Goal: Task Accomplishment & Management: Manage account settings

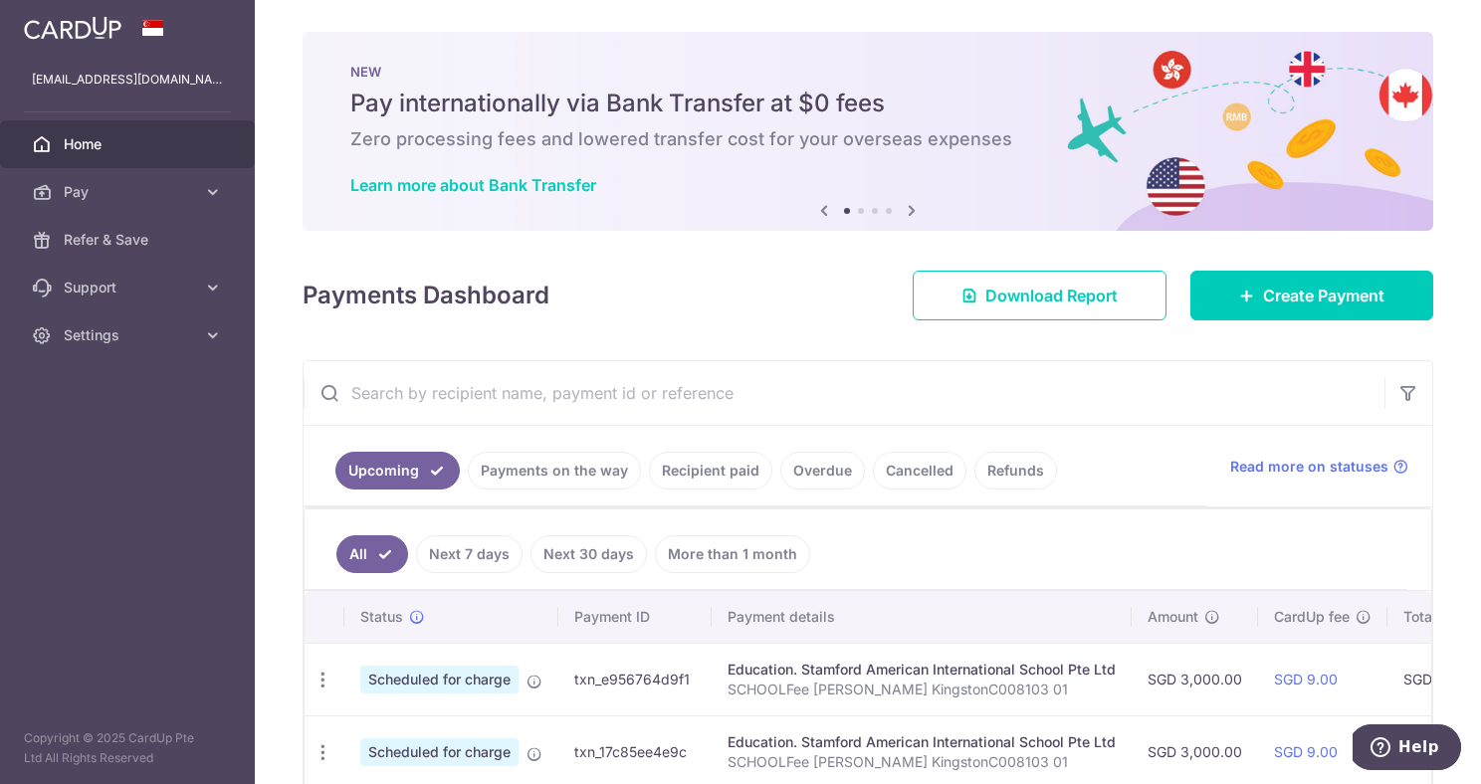
scroll to position [537, 0]
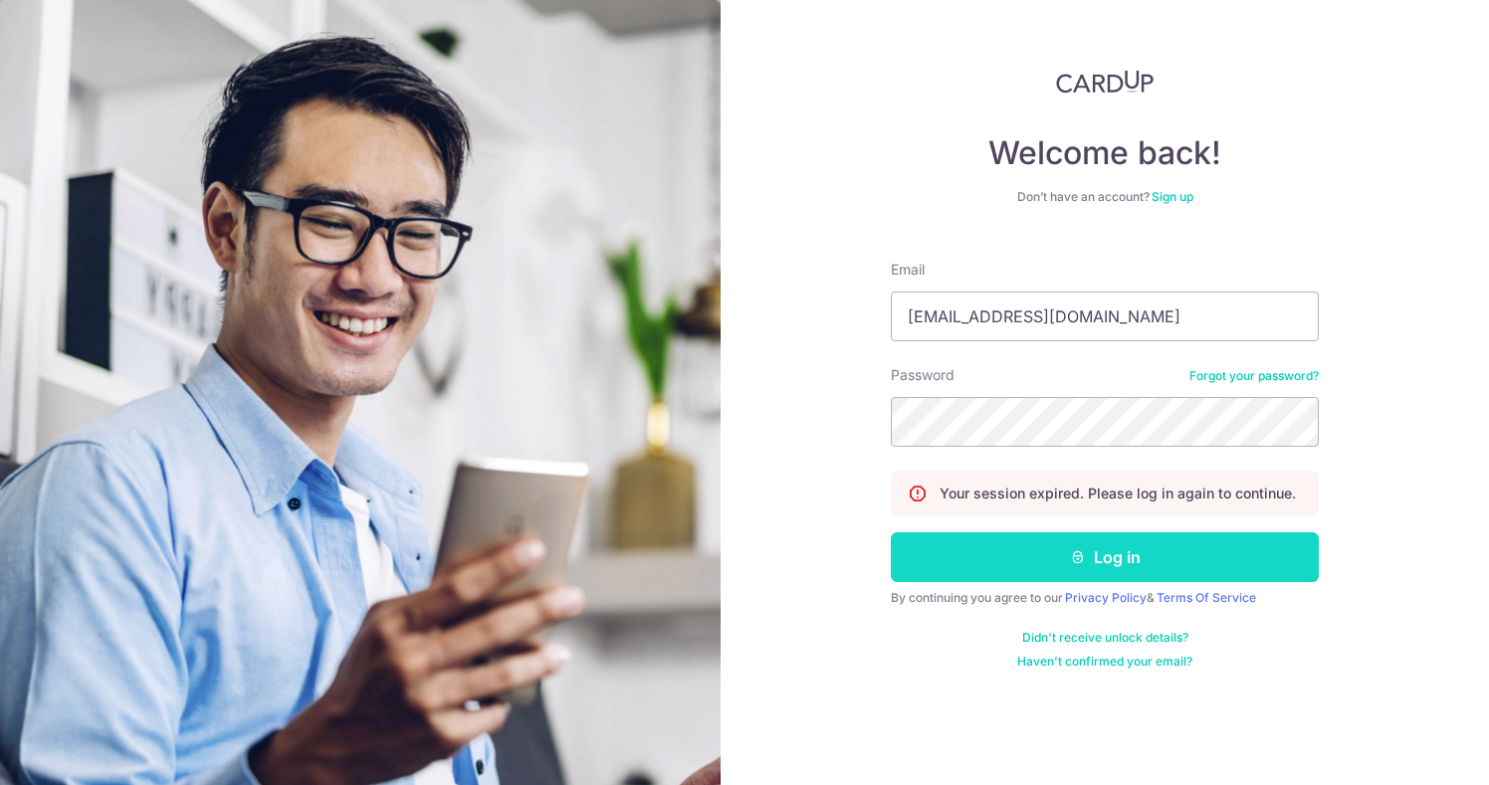
type input "[EMAIL_ADDRESS][DOMAIN_NAME]"
click at [1035, 557] on button "Log in" at bounding box center [1105, 557] width 428 height 50
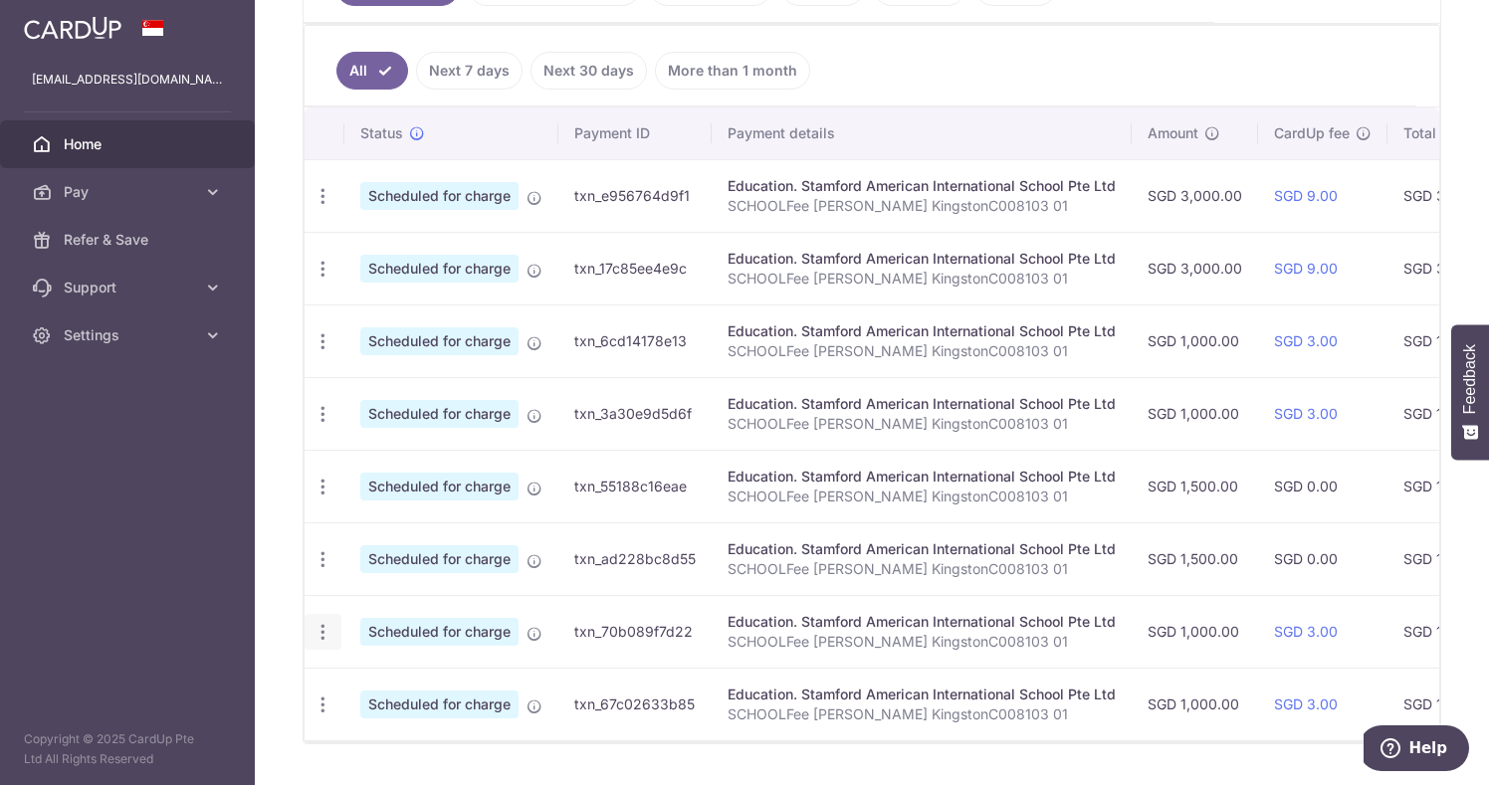
click at [325, 624] on icon "button" at bounding box center [322, 632] width 21 height 21
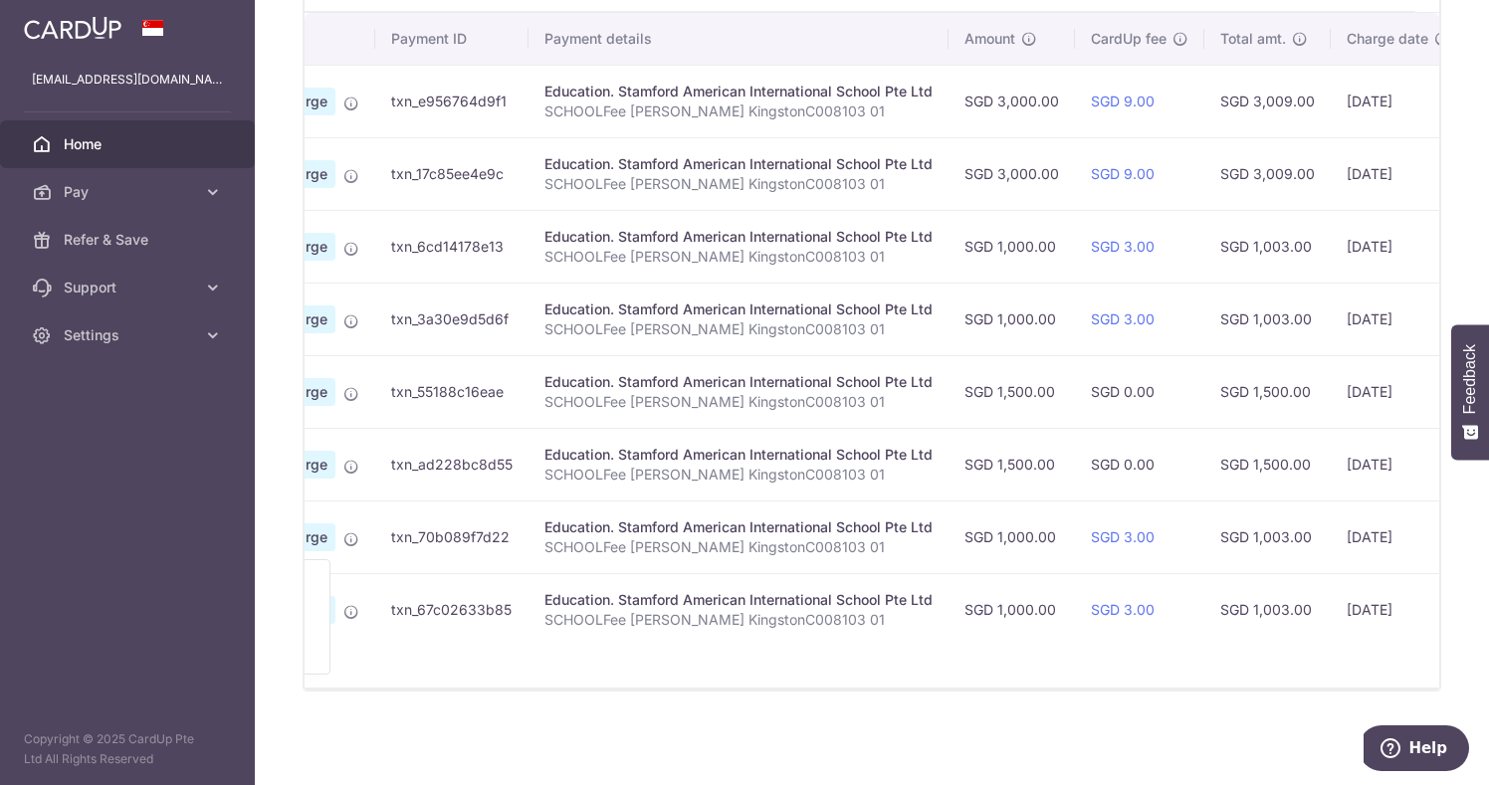
scroll to position [0, 474]
